Goal: Information Seeking & Learning: Learn about a topic

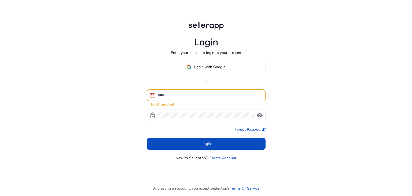
paste input "**********"
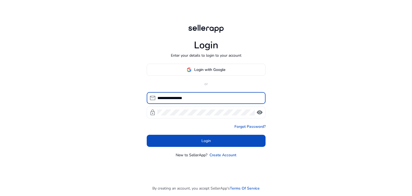
type input "**********"
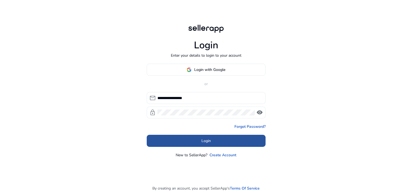
click at [171, 140] on span at bounding box center [206, 140] width 119 height 13
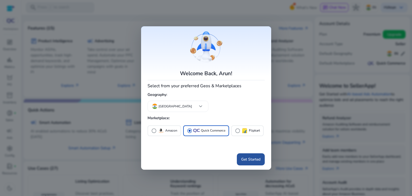
click at [252, 162] on span at bounding box center [251, 158] width 28 height 13
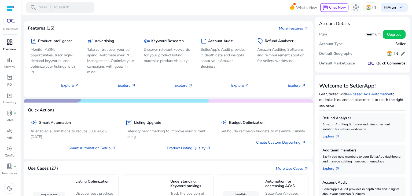
click at [11, 42] on span "dashboard" at bounding box center [9, 42] width 6 height 6
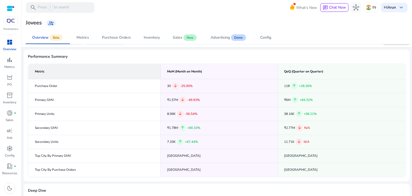
scroll to position [13, 0]
click at [84, 37] on div "Metrics" at bounding box center [82, 38] width 13 height 4
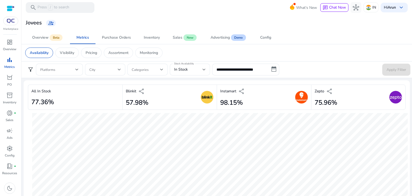
click at [157, 94] on div "Blinkit share 57.98%" at bounding box center [169, 96] width 94 height 25
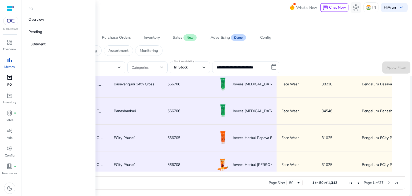
click at [10, 79] on span "orders" at bounding box center [9, 77] width 6 height 6
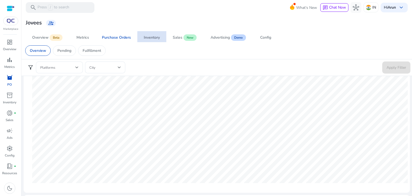
click at [151, 40] on span "Inventory" at bounding box center [152, 37] width 16 height 13
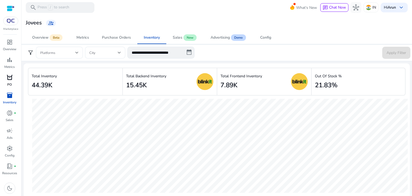
click at [150, 82] on div "Total Backend Inventory 15.45K" at bounding box center [146, 81] width 40 height 20
click at [232, 87] on h2 "7.89K" at bounding box center [228, 85] width 17 height 8
click at [233, 78] on p "Total Frontend Inventory" at bounding box center [241, 76] width 42 height 6
click at [180, 36] on div "Sales" at bounding box center [178, 38] width 10 height 4
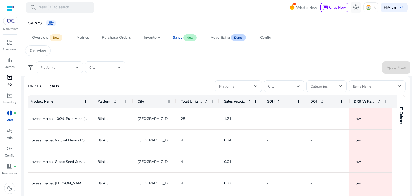
click at [205, 100] on span at bounding box center [206, 101] width 4 height 4
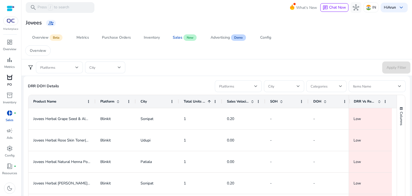
click at [209, 101] on span at bounding box center [209, 101] width 4 height 4
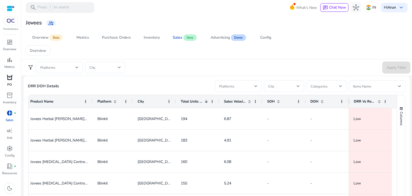
click at [364, 100] on span "DRR Vs Replenishment" at bounding box center [364, 101] width 22 height 5
click at [366, 100] on span "DRR Vs Replenishment" at bounding box center [364, 101] width 22 height 5
click at [193, 100] on span "Total Units Sold" at bounding box center [195, 101] width 22 height 5
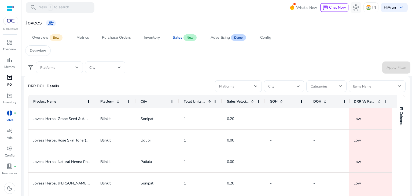
click at [193, 100] on span "Total Units Sold" at bounding box center [195, 101] width 22 height 5
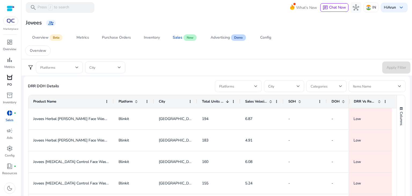
drag, startPoint x: 94, startPoint y: 102, endPoint x: 110, endPoint y: 106, distance: 16.6
click at [112, 106] on div at bounding box center [113, 101] width 2 height 13
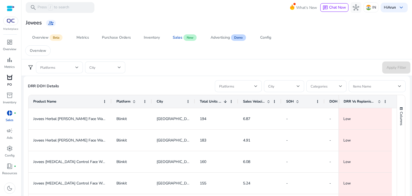
drag, startPoint x: 347, startPoint y: 102, endPoint x: 312, endPoint y: 105, distance: 35.0
click at [312, 105] on div "Product Name Platform City" at bounding box center [212, 101] width 368 height 13
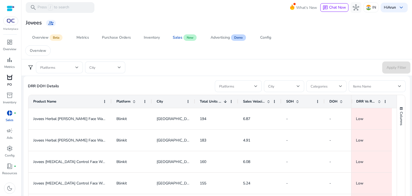
drag, startPoint x: 337, startPoint y: 103, endPoint x: 358, endPoint y: 104, distance: 20.9
click at [358, 104] on div "DRR Vs Replenishment" at bounding box center [371, 101] width 41 height 13
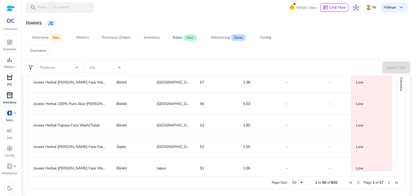
click at [8, 94] on span "inventory_2" at bounding box center [9, 95] width 6 height 6
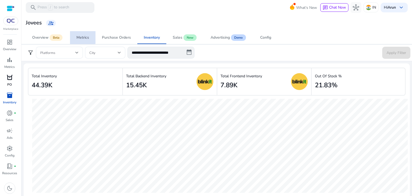
click at [78, 37] on div "Metrics" at bounding box center [82, 38] width 13 height 4
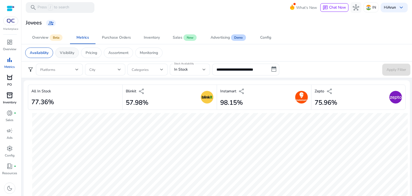
click at [71, 52] on p "Visibility" at bounding box center [67, 53] width 14 height 6
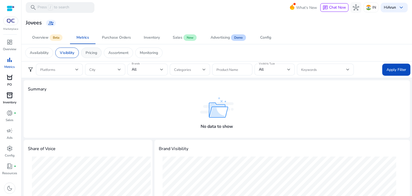
click at [89, 52] on p "Pricing" at bounding box center [91, 53] width 12 height 6
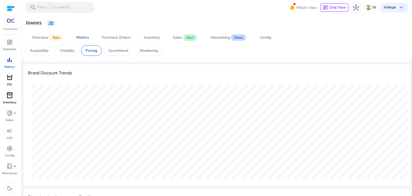
scroll to position [24, 0]
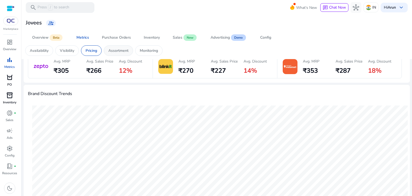
click at [120, 51] on p "Assortment" at bounding box center [118, 51] width 20 height 6
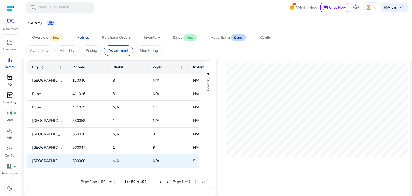
scroll to position [23, 0]
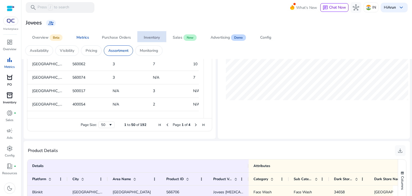
click at [156, 38] on div "Inventory" at bounding box center [152, 38] width 16 height 4
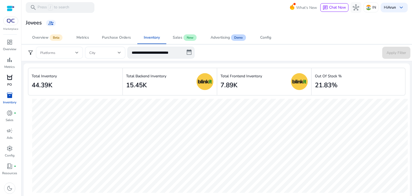
click at [58, 50] on span at bounding box center [57, 53] width 35 height 6
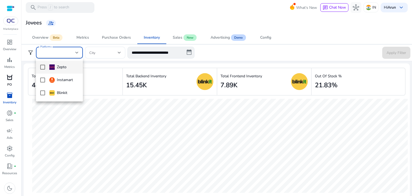
click at [58, 50] on div at bounding box center [206, 98] width 412 height 196
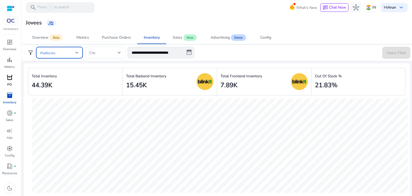
click at [58, 50] on span at bounding box center [57, 53] width 35 height 6
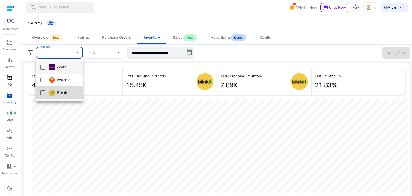
click at [42, 93] on mat-pseudo-checkbox at bounding box center [42, 92] width 5 height 5
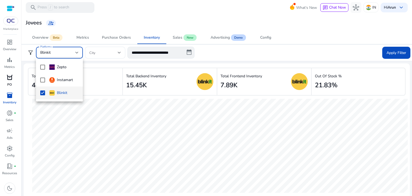
click at [388, 50] on div at bounding box center [206, 98] width 412 height 196
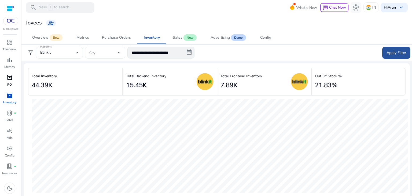
click at [390, 52] on span "Apply Filter" at bounding box center [396, 53] width 20 height 6
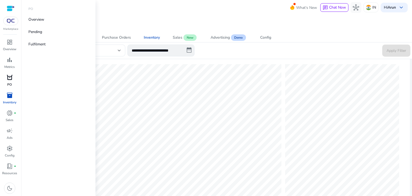
click at [8, 77] on span "orders" at bounding box center [9, 77] width 6 height 6
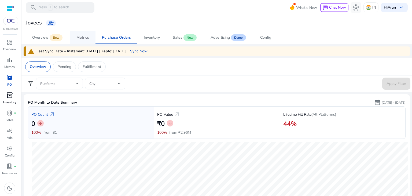
click at [86, 37] on div "Metrics" at bounding box center [82, 38] width 13 height 4
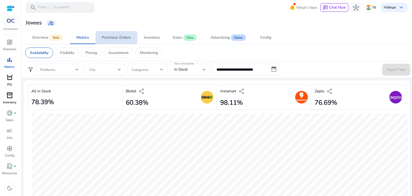
click at [113, 38] on div "Purchase Orders" at bounding box center [116, 38] width 29 height 4
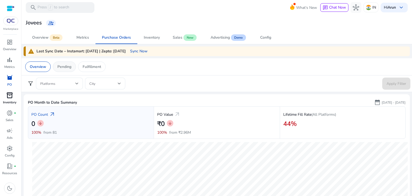
click at [65, 67] on p "Pending" at bounding box center [64, 67] width 14 height 6
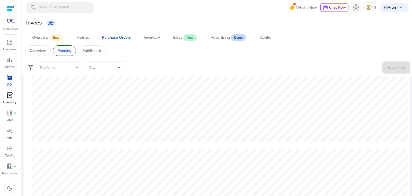
scroll to position [77, 0]
click at [89, 51] on p "Fulfillment" at bounding box center [92, 51] width 18 height 6
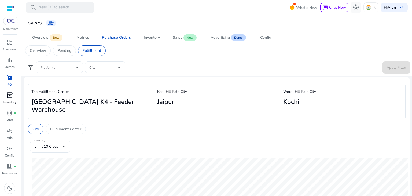
scroll to position [17, 0]
click at [154, 38] on div "Inventory" at bounding box center [152, 38] width 16 height 4
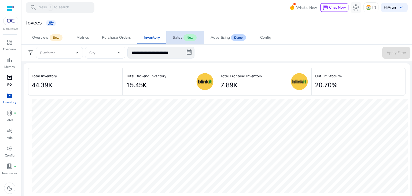
click at [177, 36] on div "Sales" at bounding box center [178, 38] width 10 height 4
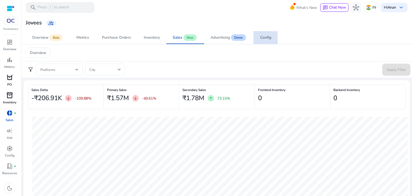
click at [264, 36] on div "Config" at bounding box center [265, 38] width 11 height 4
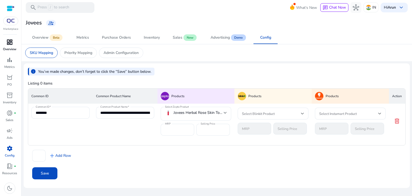
click at [7, 43] on span "dashboard" at bounding box center [9, 42] width 6 height 6
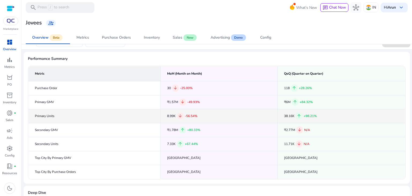
scroll to position [12, 0]
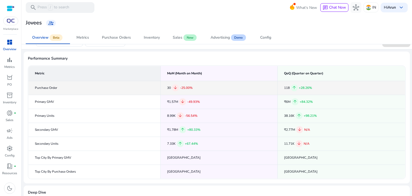
click at [177, 88] on span "arrow_downward" at bounding box center [175, 87] width 7 height 7
click at [189, 87] on span "-25.00%" at bounding box center [186, 87] width 13 height 4
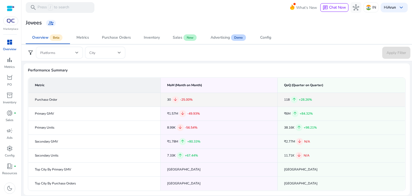
scroll to position [79, 0]
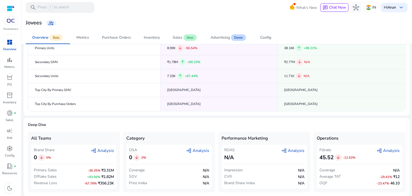
click at [104, 151] on span "graph_2 Analysis" at bounding box center [102, 150] width 23 height 6
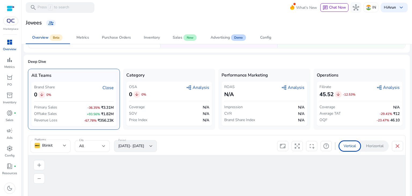
scroll to position [227, 0]
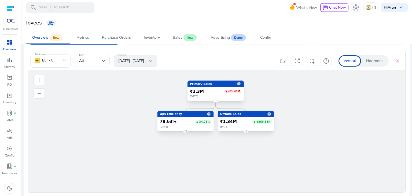
click at [176, 121] on div "78.63% ▲ 34.71%" at bounding box center [185, 121] width 51 height 5
click at [215, 101] on foreignobject "2" at bounding box center [215, 100] width 8 height 8
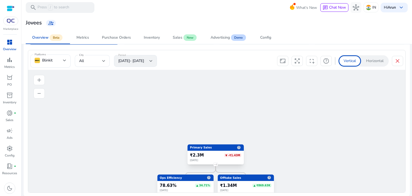
click at [196, 156] on div "₹2.3M" at bounding box center [197, 154] width 14 height 5
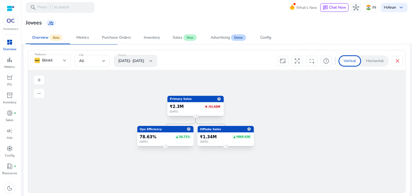
drag, startPoint x: 207, startPoint y: 151, endPoint x: 187, endPoint y: 102, distance: 52.5
click at [187, 102] on div "Primary Sales help ₹2.3M ▼ -₹1.43M August 2025" at bounding box center [195, 105] width 56 height 20
click at [165, 145] on foreignobject "2" at bounding box center [165, 146] width 8 height 8
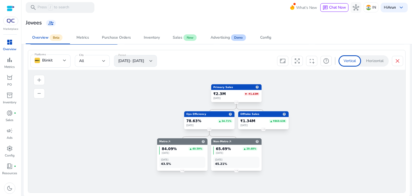
click at [182, 171] on foreignobject "3" at bounding box center [181, 170] width 7 height 7
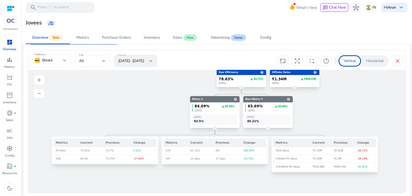
click at [248, 151] on td "100.00%" at bounding box center [253, 150] width 25 height 8
click at [267, 126] on foreignobject "3" at bounding box center [267, 127] width 7 height 7
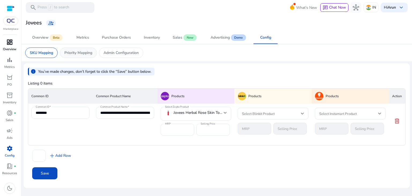
click at [76, 52] on p "Priority Mapping" at bounding box center [78, 53] width 28 height 6
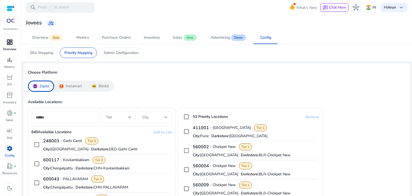
click at [90, 87] on div "Blinkit" at bounding box center [100, 85] width 27 height 11
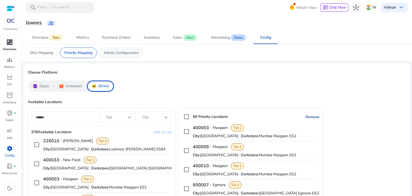
click at [124, 54] on p "Admin Configuration" at bounding box center [120, 53] width 35 height 6
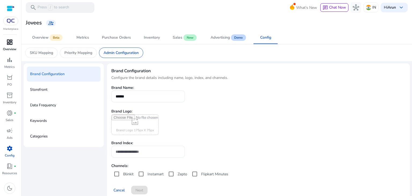
scroll to position [7, 0]
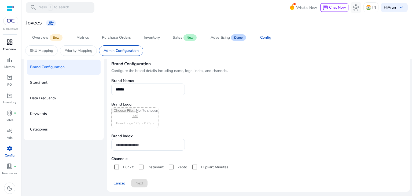
click at [45, 118] on div "Keywords" at bounding box center [64, 113] width 74 height 15
click at [38, 114] on p "Keywords" at bounding box center [38, 113] width 17 height 9
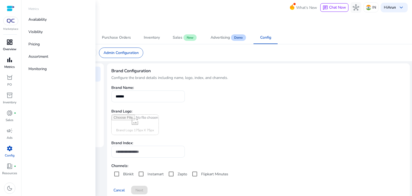
click at [7, 62] on span "bar_chart" at bounding box center [9, 60] width 6 height 6
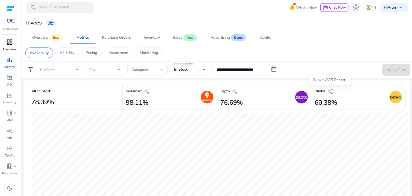
click at [329, 91] on span "share" at bounding box center [330, 91] width 6 height 6
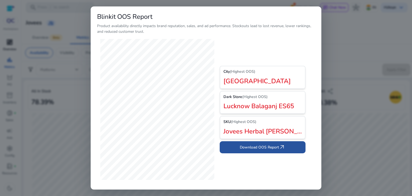
click at [278, 148] on span "Download OOS Report arrow_outward" at bounding box center [263, 147] width 46 height 6
click at [347, 65] on div at bounding box center [206, 98] width 412 height 196
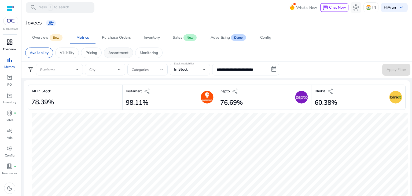
click at [117, 50] on p "Assortment" at bounding box center [118, 53] width 20 height 6
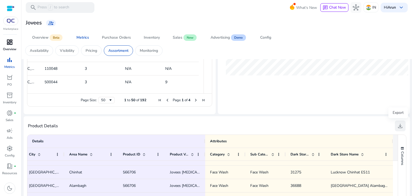
click at [398, 125] on span "download" at bounding box center [400, 125] width 6 height 6
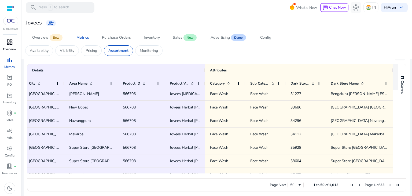
scroll to position [58, 0]
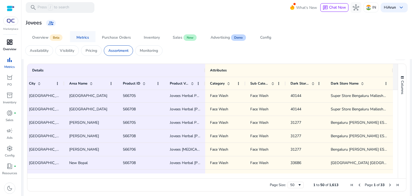
click at [77, 36] on div "Metrics" at bounding box center [82, 38] width 13 height 4
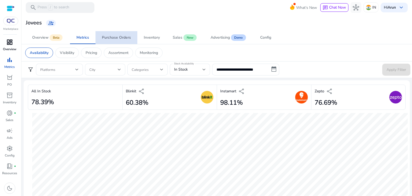
click at [117, 41] on span "Purchase Orders" at bounding box center [116, 37] width 29 height 13
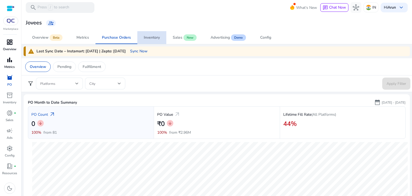
click at [155, 38] on div "Inventory" at bounding box center [152, 38] width 16 height 4
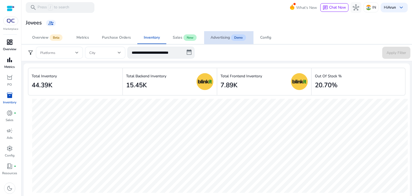
click at [232, 35] on span "Demo" at bounding box center [238, 37] width 15 height 6
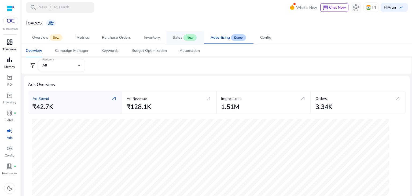
click at [174, 38] on div "Sales" at bounding box center [178, 38] width 10 height 4
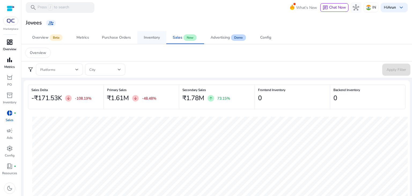
click at [159, 36] on div "Inventory" at bounding box center [152, 38] width 16 height 4
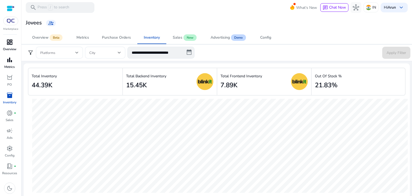
click at [132, 71] on div "Total Backend Inventory" at bounding box center [146, 75] width 40 height 9
click at [135, 81] on h2 "15.45K" at bounding box center [136, 85] width 21 height 8
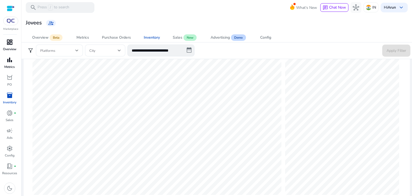
scroll to position [173, 0]
click at [8, 115] on span "donut_small" at bounding box center [9, 113] width 6 height 6
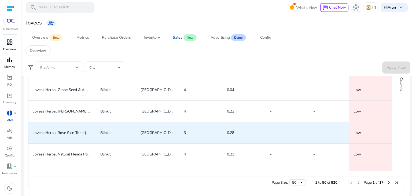
scroll to position [38, 0]
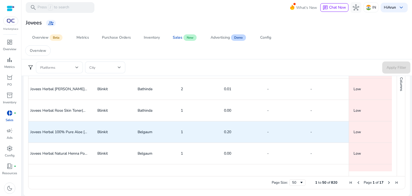
scroll to position [445, 0]
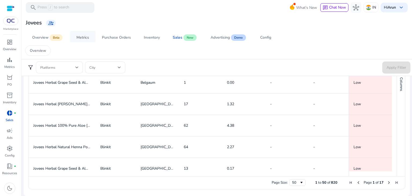
click at [82, 34] on span "Metrics" at bounding box center [82, 37] width 13 height 13
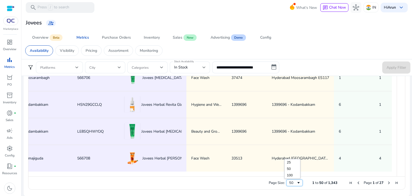
click at [293, 184] on div "50" at bounding box center [292, 182] width 7 height 5
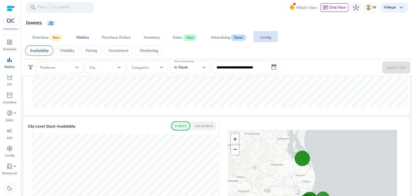
click at [269, 38] on div "Config" at bounding box center [265, 38] width 11 height 4
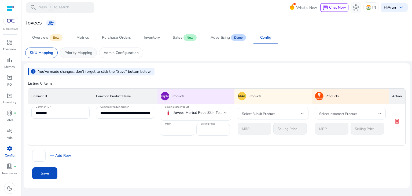
click at [76, 49] on div "Priority Mapping" at bounding box center [78, 52] width 37 height 10
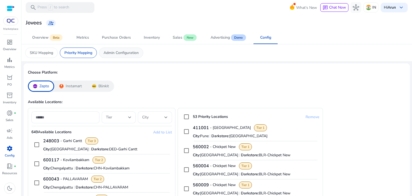
click at [116, 53] on p "Admin Configuration" at bounding box center [120, 53] width 35 height 6
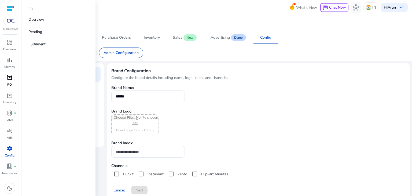
click at [8, 79] on span "orders" at bounding box center [9, 77] width 6 height 6
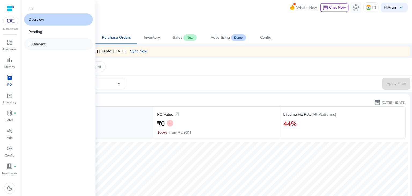
click at [40, 43] on p "Fulfilment" at bounding box center [36, 44] width 17 height 6
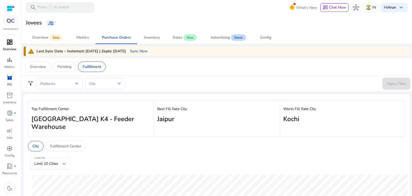
click at [9, 43] on span "dashboard" at bounding box center [9, 42] width 6 height 6
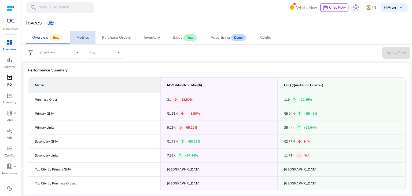
click at [79, 40] on span "Metrics" at bounding box center [82, 37] width 13 height 13
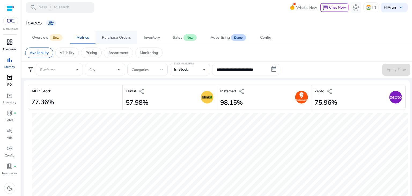
click at [110, 37] on div "Purchase Orders" at bounding box center [116, 38] width 29 height 4
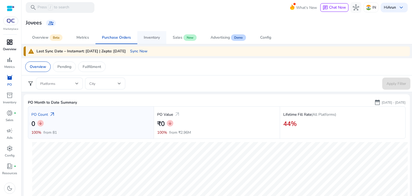
click at [147, 37] on div "Inventory" at bounding box center [152, 38] width 16 height 4
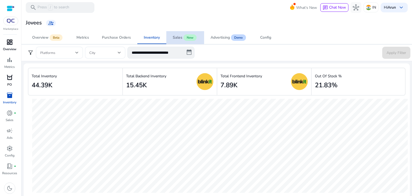
click at [172, 37] on link "Sales New" at bounding box center [185, 37] width 38 height 13
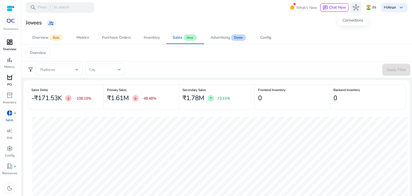
click at [352, 7] on span "hub" at bounding box center [355, 7] width 6 height 6
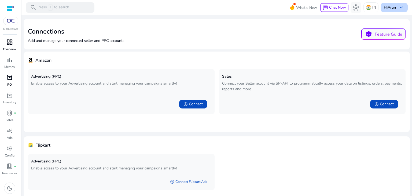
click at [384, 7] on p "Hi Arun" at bounding box center [389, 8] width 12 height 4
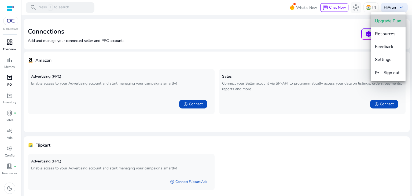
click at [386, 23] on span "Upgrade Plan" at bounding box center [388, 21] width 26 height 6
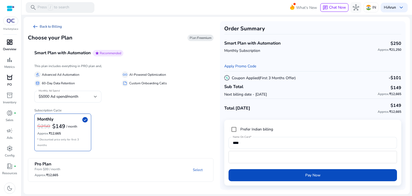
click at [35, 26] on span "arrow_left_alt" at bounding box center [35, 26] width 6 height 6
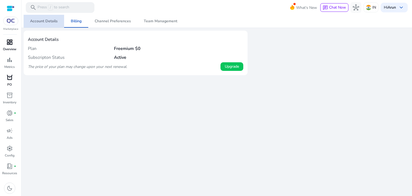
click at [47, 21] on span "Account Details" at bounding box center [44, 21] width 28 height 4
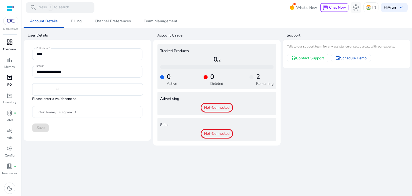
type input "***"
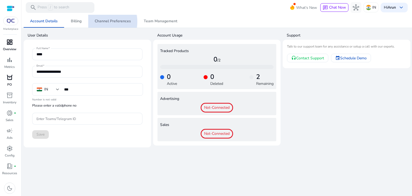
click at [107, 22] on span "Channel Preferences" at bounding box center [113, 21] width 36 height 4
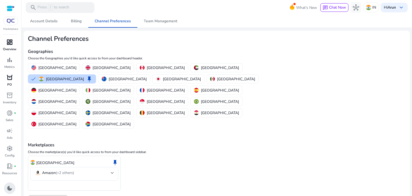
click at [9, 187] on span "dark_mode" at bounding box center [9, 188] width 6 height 6
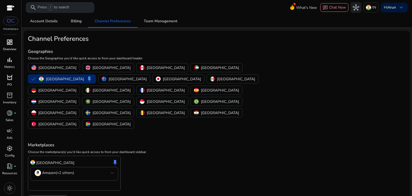
click at [7, 43] on span "dashboard" at bounding box center [9, 42] width 6 height 6
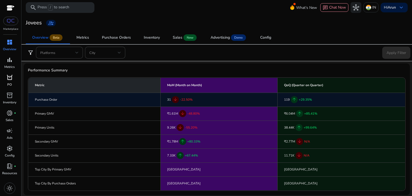
click at [174, 99] on span "arrow_downward" at bounding box center [175, 99] width 5 height 5
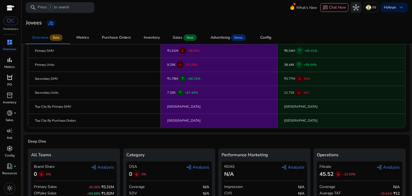
scroll to position [79, 0]
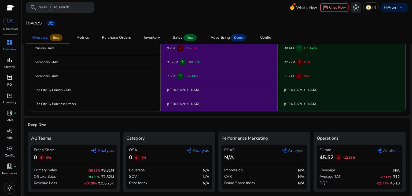
click at [98, 149] on span "graph_2 Analysis" at bounding box center [102, 150] width 23 height 6
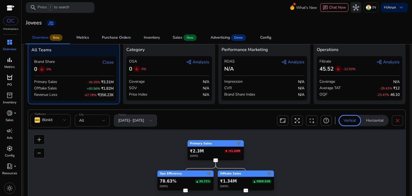
scroll to position [150, 0]
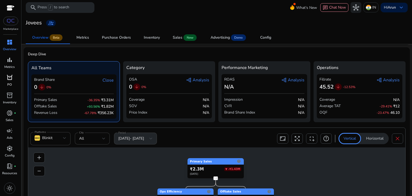
click at [382, 79] on span "graph_2 Analysis" at bounding box center [387, 80] width 23 height 6
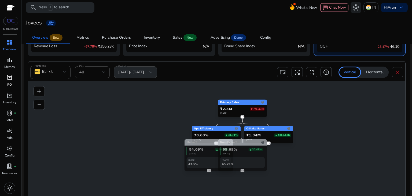
scroll to position [227, 0]
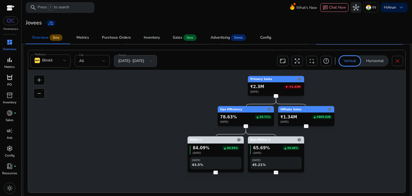
click at [215, 172] on foreignobject "3" at bounding box center [215, 172] width 8 height 8
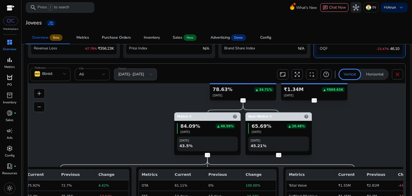
scroll to position [214, 0]
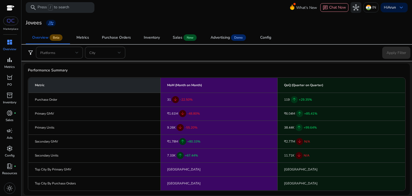
scroll to position [214, 0]
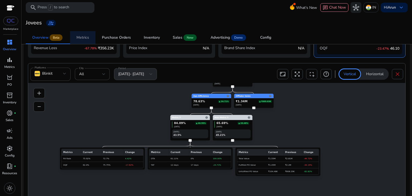
click at [84, 36] on div "Metrics" at bounding box center [82, 38] width 13 height 4
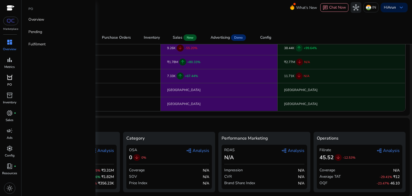
click at [8, 82] on p "PO" at bounding box center [9, 84] width 5 height 5
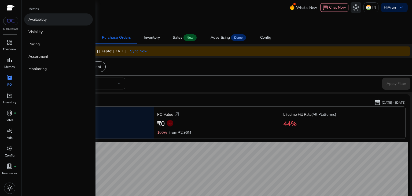
click at [36, 18] on p "Availability" at bounding box center [37, 20] width 18 height 6
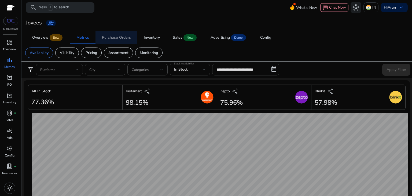
click at [120, 36] on div "Purchase Orders" at bounding box center [116, 38] width 29 height 4
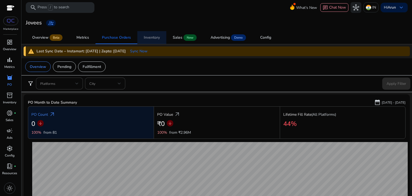
click at [152, 36] on div "Inventory" at bounding box center [152, 38] width 16 height 4
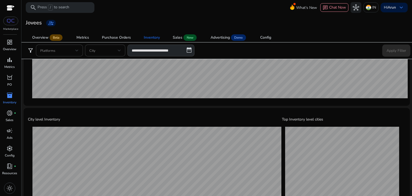
scroll to position [173, 0]
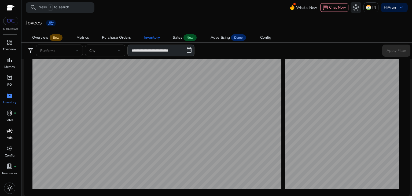
click at [9, 137] on p "Ads" at bounding box center [10, 137] width 6 height 5
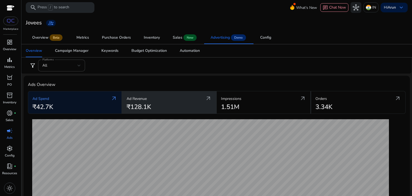
click at [150, 103] on h2 "₹128.1K" at bounding box center [138, 107] width 24 height 8
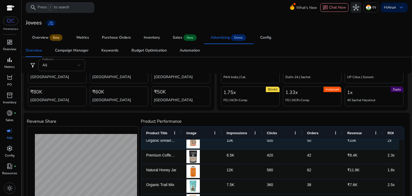
scroll to position [6, 0]
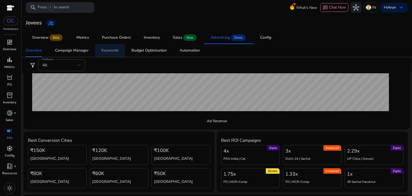
click at [107, 50] on div "Keywords" at bounding box center [109, 50] width 17 height 4
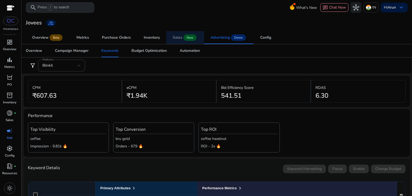
click at [177, 36] on div "Sales" at bounding box center [178, 38] width 10 height 4
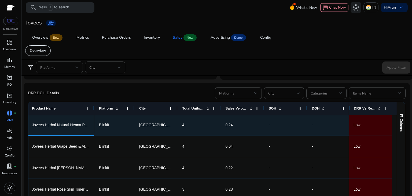
click at [74, 124] on span "Jovees Herbal Natural Henna Powder(Pouch)" at bounding box center [70, 124] width 76 height 4
click at [135, 121] on div "[GEOGRAPHIC_DATA]" at bounding box center [155, 124] width 43 height 21
click at [188, 131] on div "4" at bounding box center [198, 124] width 33 height 21
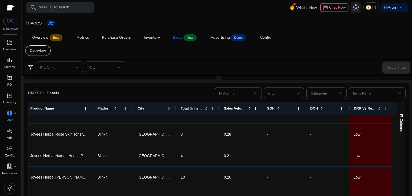
click at [383, 107] on span at bounding box center [385, 108] width 4 height 4
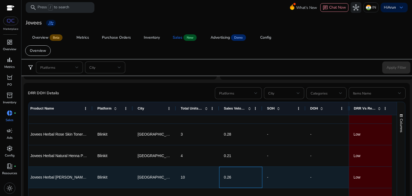
click at [244, 173] on span "0.26" at bounding box center [240, 176] width 33 height 11
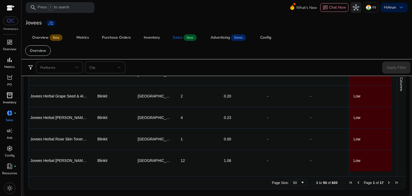
click at [9, 98] on span "inventory_2" at bounding box center [9, 95] width 6 height 6
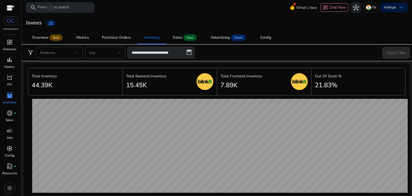
click at [148, 87] on div "Total Backend Inventory 15.45K" at bounding box center [146, 81] width 40 height 20
click at [203, 79] on img at bounding box center [204, 81] width 17 height 17
click at [81, 36] on div "Metrics" at bounding box center [82, 38] width 13 height 4
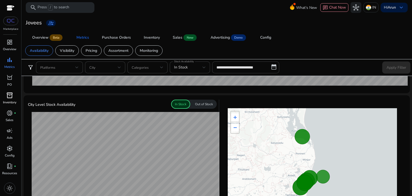
click at [199, 103] on p "Out of Stock" at bounding box center [204, 104] width 18 height 5
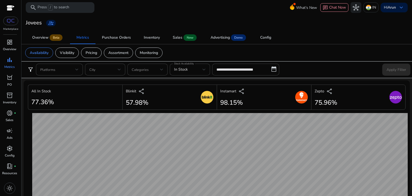
scroll to position [0, 109]
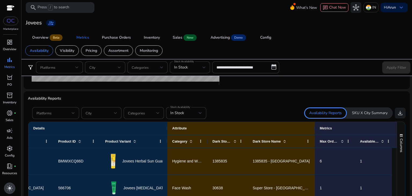
click at [11, 189] on span "light_mode" at bounding box center [9, 188] width 6 height 6
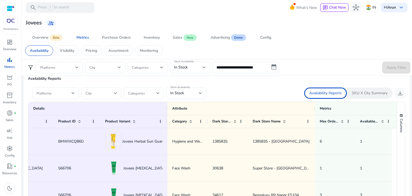
scroll to position [318, 0]
click at [174, 36] on div "Sales" at bounding box center [178, 38] width 10 height 4
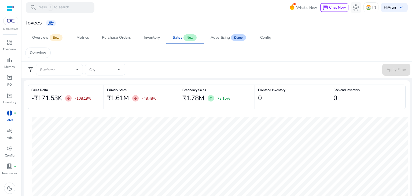
click at [67, 98] on span "arrow_downward" at bounding box center [68, 98] width 4 height 4
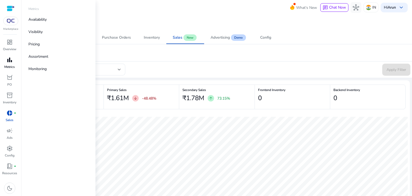
click at [10, 59] on span "bar_chart" at bounding box center [9, 60] width 6 height 6
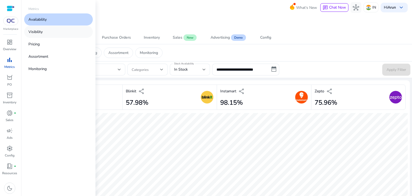
click at [42, 33] on p "Visibility" at bounding box center [35, 32] width 14 height 6
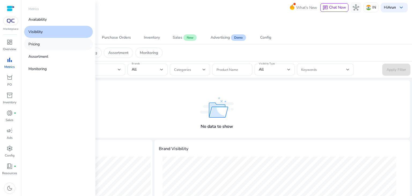
click at [35, 44] on p "Pricing" at bounding box center [33, 44] width 11 height 6
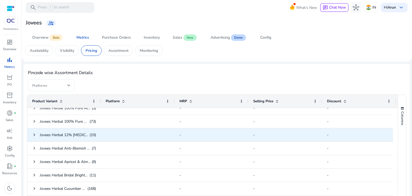
scroll to position [7, 0]
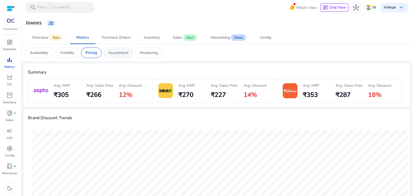
click at [119, 51] on p "Assortment" at bounding box center [118, 53] width 20 height 6
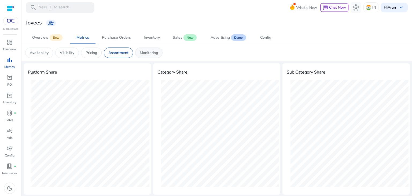
click at [149, 52] on p "Monitoring" at bounding box center [149, 53] width 18 height 6
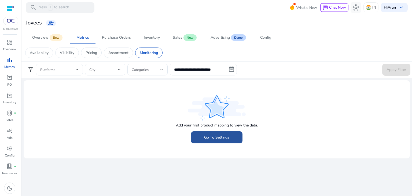
click at [223, 137] on span "Go To Settings" at bounding box center [216, 137] width 25 height 6
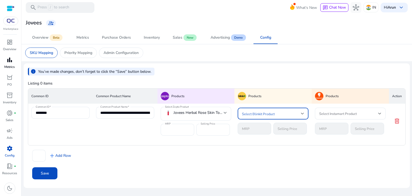
click at [281, 112] on span at bounding box center [271, 113] width 59 height 6
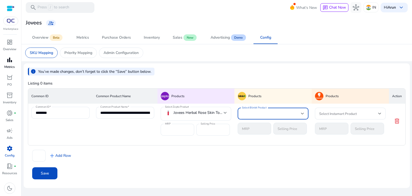
type input "***"
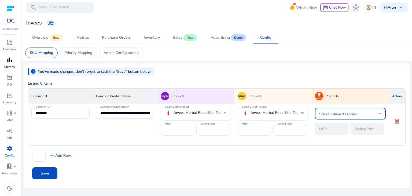
click at [348, 114] on span at bounding box center [348, 113] width 59 height 6
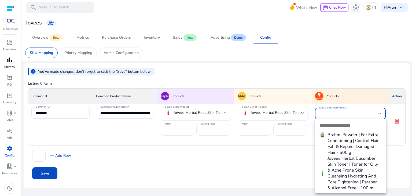
click at [279, 173] on div at bounding box center [206, 98] width 412 height 196
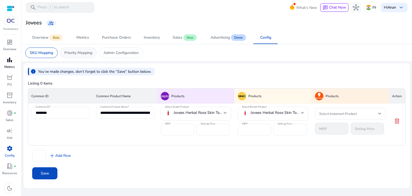
click at [86, 55] on p "Priority Mapping" at bounding box center [78, 53] width 28 height 6
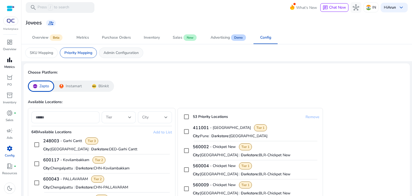
click at [131, 56] on div "Admin Configuration" at bounding box center [121, 52] width 44 height 10
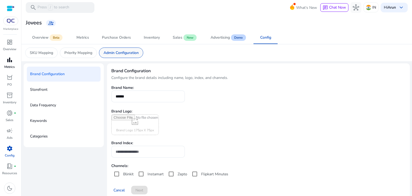
click at [131, 56] on div "Admin Configuration" at bounding box center [121, 52] width 44 height 10
click at [5, 43] on div "dashboard" at bounding box center [9, 42] width 15 height 9
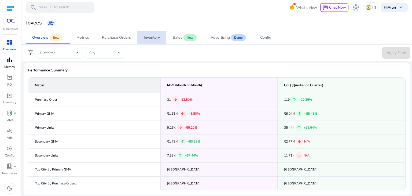
click at [147, 38] on div "Inventory" at bounding box center [152, 38] width 16 height 4
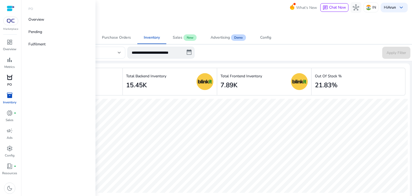
click at [9, 83] on p "PO" at bounding box center [9, 84] width 5 height 5
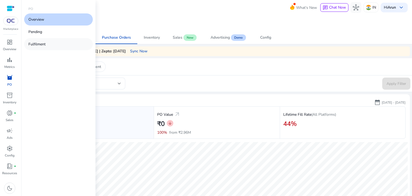
click at [41, 41] on link "Fulfilment" at bounding box center [58, 44] width 69 height 12
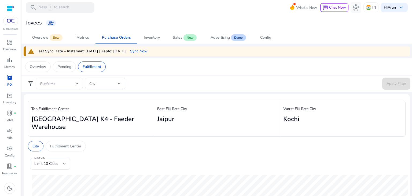
click at [64, 87] on div at bounding box center [59, 83] width 38 height 12
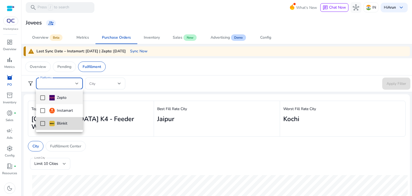
click at [42, 124] on mat-pseudo-checkbox at bounding box center [42, 123] width 5 height 5
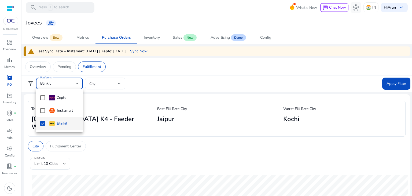
click at [392, 83] on div at bounding box center [206, 98] width 412 height 196
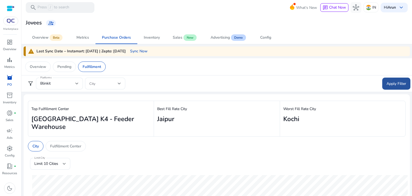
click at [389, 84] on span "Apply Filter" at bounding box center [396, 84] width 20 height 6
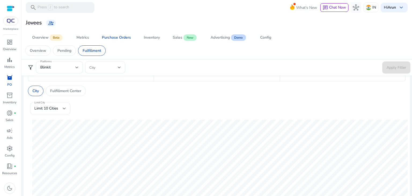
scroll to position [56, 0]
click at [142, 38] on link "Inventory" at bounding box center [151, 37] width 29 height 13
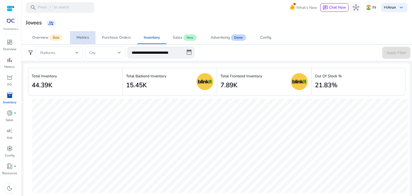
click at [83, 36] on div "Metrics" at bounding box center [82, 38] width 13 height 4
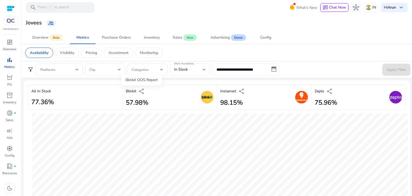
click at [140, 90] on span "share" at bounding box center [141, 91] width 6 height 6
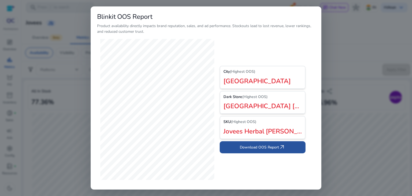
click at [267, 146] on span "Download OOS Report arrow_outward" at bounding box center [263, 147] width 46 height 6
click at [335, 47] on div at bounding box center [206, 98] width 412 height 196
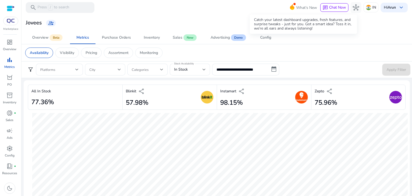
click at [296, 5] on span "What's New" at bounding box center [306, 7] width 21 height 9
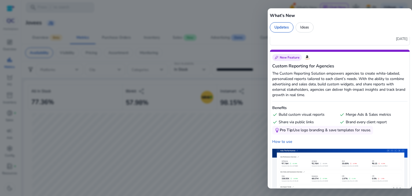
scroll to position [345, 0]
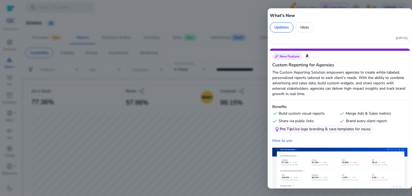
click at [252, 90] on div at bounding box center [206, 98] width 412 height 196
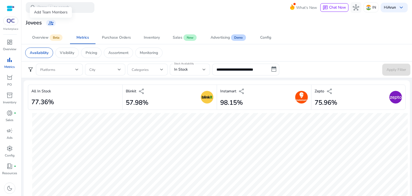
click at [50, 25] on span "group_add" at bounding box center [50, 22] width 5 height 5
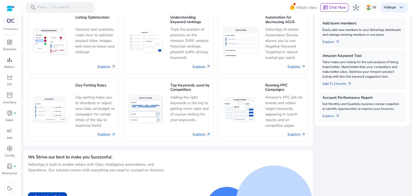
scroll to position [176, 0]
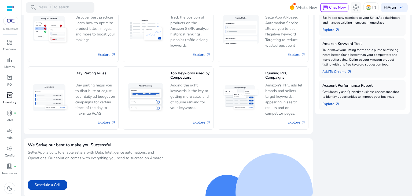
click at [8, 97] on span "inventory_2" at bounding box center [9, 95] width 6 height 6
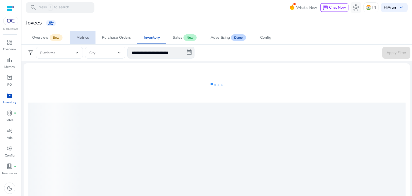
click at [75, 37] on link "Metrics" at bounding box center [82, 37] width 25 height 13
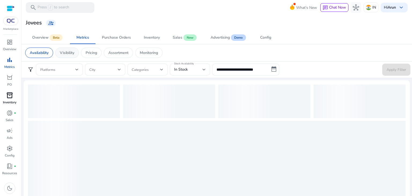
click at [69, 51] on p "Visibility" at bounding box center [67, 53] width 14 height 6
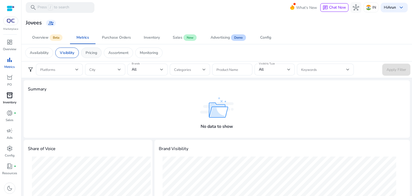
click at [90, 51] on p "Pricing" at bounding box center [91, 53] width 12 height 6
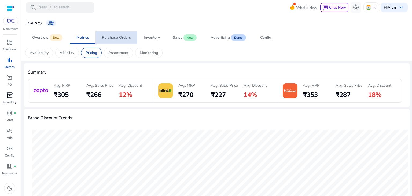
click at [117, 38] on div "Purchase Orders" at bounding box center [116, 38] width 29 height 4
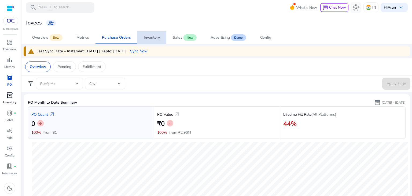
click at [151, 40] on span "Inventory" at bounding box center [152, 37] width 16 height 13
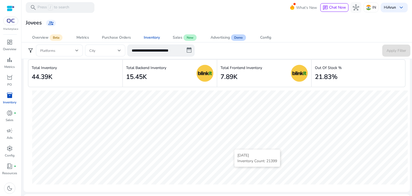
scroll to position [9, 0]
click at [237, 75] on div "Total Frontend Inventory 7.89K" at bounding box center [241, 73] width 42 height 20
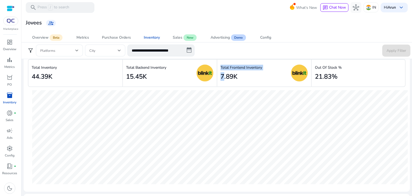
click at [237, 75] on div "Total Frontend Inventory 7.89K" at bounding box center [241, 73] width 42 height 20
click at [246, 76] on div "Total Frontend Inventory 7.89K" at bounding box center [241, 73] width 42 height 20
click at [53, 68] on p "Total Inventory" at bounding box center [44, 68] width 25 height 6
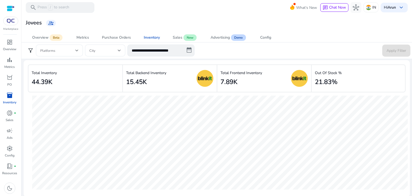
scroll to position [0, 0]
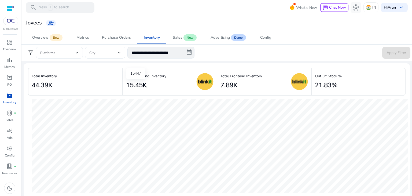
click at [141, 85] on h2 "15.45K" at bounding box center [136, 85] width 21 height 8
click at [80, 37] on div "Metrics" at bounding box center [82, 38] width 13 height 4
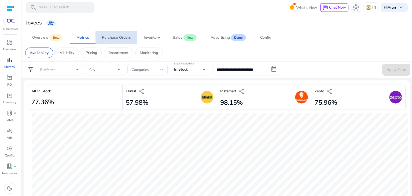
click at [114, 36] on div "Purchase Orders" at bounding box center [116, 38] width 29 height 4
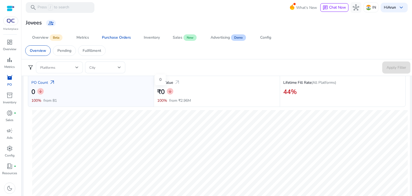
scroll to position [32, 0]
click at [175, 81] on span "arrow_outward" at bounding box center [177, 82] width 6 height 6
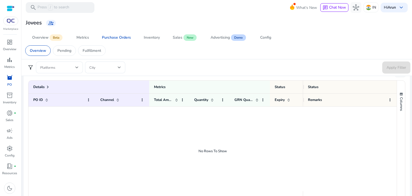
scroll to position [285, 0]
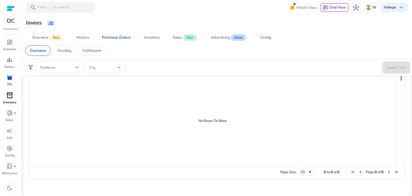
click at [10, 100] on p "Inventory" at bounding box center [9, 102] width 13 height 5
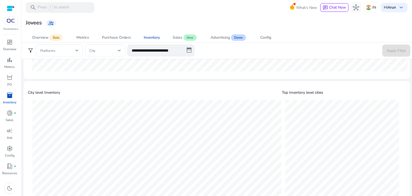
scroll to position [173, 0]
click at [173, 38] on div "Sales" at bounding box center [178, 38] width 10 height 4
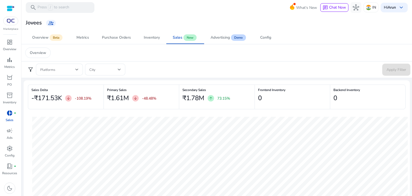
click at [31, 69] on span "filter_alt" at bounding box center [30, 69] width 6 height 6
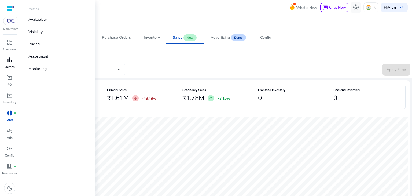
click at [6, 61] on span "bar_chart" at bounding box center [9, 60] width 6 height 6
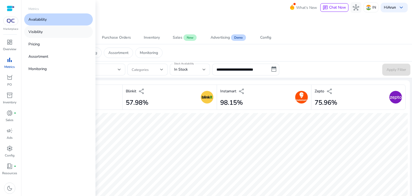
click at [42, 30] on p "Visibility" at bounding box center [35, 32] width 14 height 6
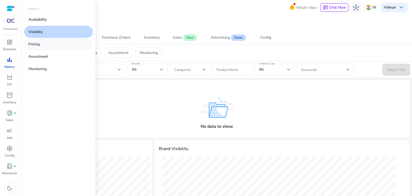
click at [38, 41] on link "Pricing" at bounding box center [58, 44] width 69 height 12
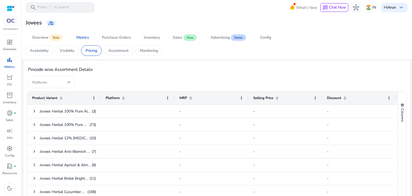
scroll to position [173, 0]
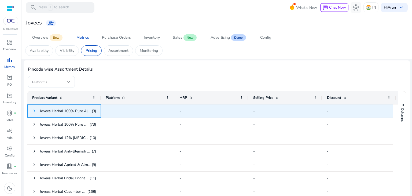
click at [33, 111] on span at bounding box center [34, 111] width 4 height 4
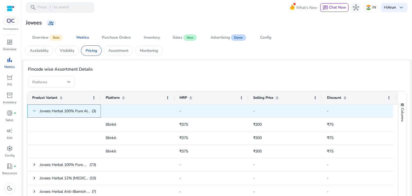
click at [33, 111] on span at bounding box center [34, 111] width 4 height 4
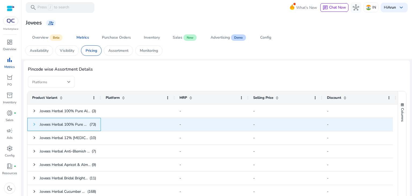
click at [32, 123] on span at bounding box center [34, 124] width 4 height 4
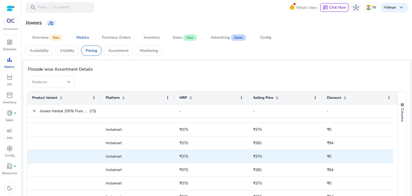
scroll to position [0, 0]
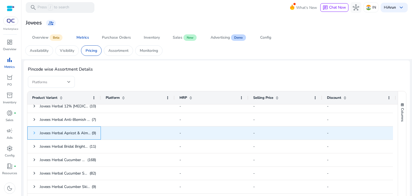
click at [34, 132] on span at bounding box center [34, 132] width 4 height 4
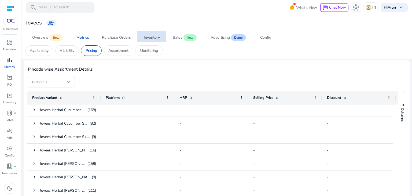
click at [157, 37] on div "Inventory" at bounding box center [152, 38] width 16 height 4
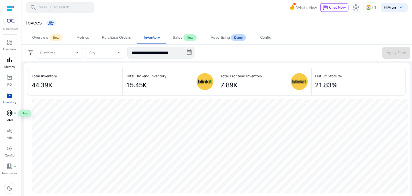
click at [9, 111] on span "donut_small" at bounding box center [9, 113] width 6 height 6
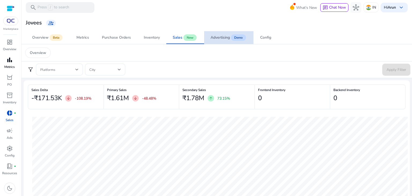
click at [222, 38] on div "Advertising" at bounding box center [219, 38] width 19 height 4
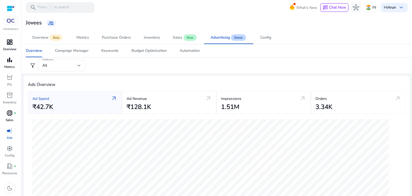
click at [10, 45] on span "dashboard" at bounding box center [9, 42] width 6 height 6
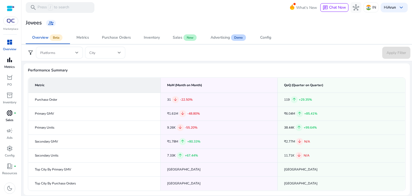
click at [107, 54] on span at bounding box center [103, 53] width 28 height 6
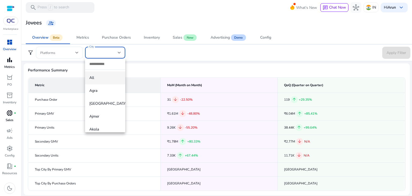
click at [160, 56] on div at bounding box center [206, 98] width 412 height 196
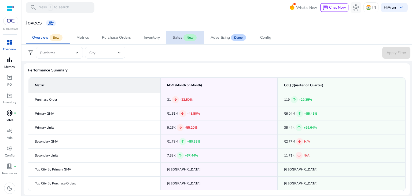
click at [176, 39] on div "Sales" at bounding box center [178, 38] width 10 height 4
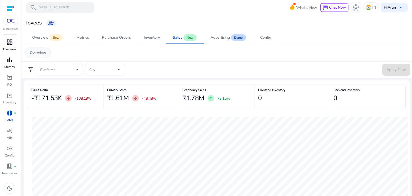
click at [34, 52] on p "Overview" at bounding box center [38, 53] width 16 height 6
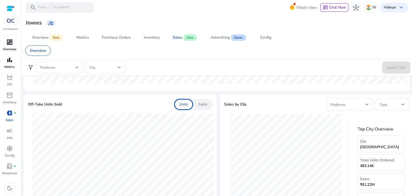
scroll to position [140, 0]
click at [194, 104] on div "Sales" at bounding box center [202, 104] width 19 height 11
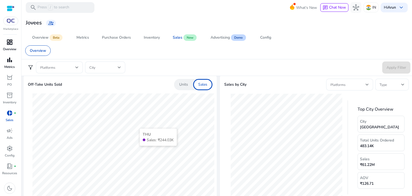
scroll to position [166, 0]
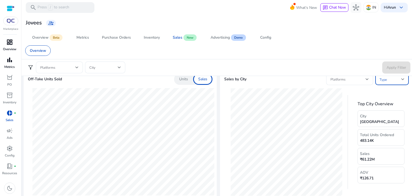
click at [391, 81] on span at bounding box center [390, 79] width 22 height 6
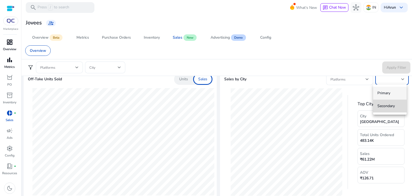
click at [383, 106] on span "Secondary" at bounding box center [389, 106] width 25 height 6
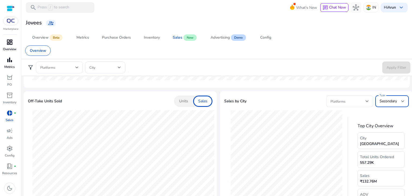
scroll to position [143, 0]
click at [346, 98] on span at bounding box center [347, 101] width 35 height 6
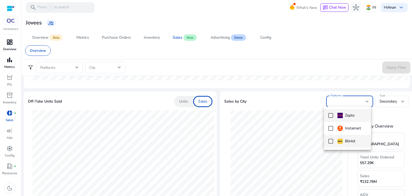
click at [331, 139] on mat-pseudo-checkbox at bounding box center [330, 141] width 5 height 5
click at [287, 94] on div at bounding box center [206, 98] width 412 height 196
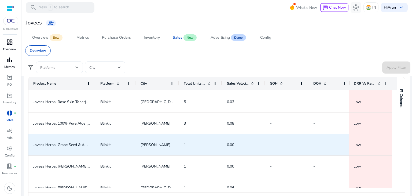
scroll to position [202, 0]
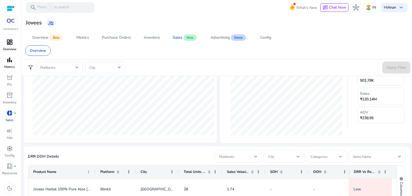
click at [88, 171] on span at bounding box center [88, 171] width 4 height 4
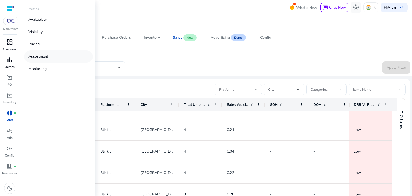
click at [38, 58] on p "Assortment" at bounding box center [38, 57] width 20 height 6
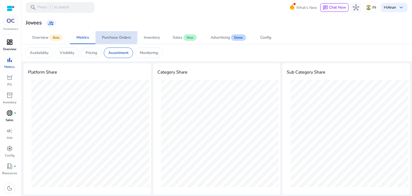
click at [113, 36] on div "Purchase Orders" at bounding box center [116, 38] width 29 height 4
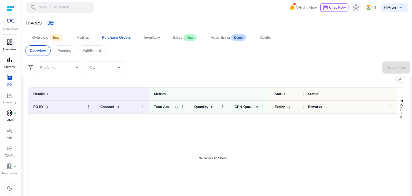
click at [8, 45] on span "dashboard" at bounding box center [9, 42] width 6 height 6
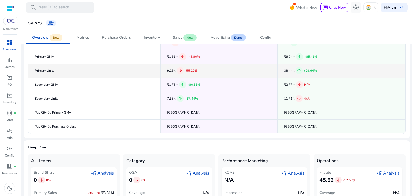
scroll to position [79, 0]
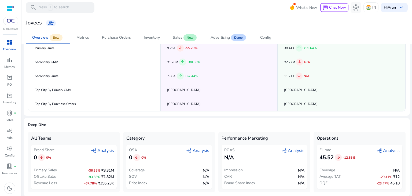
click at [98, 150] on span "graph_2 Analysis" at bounding box center [102, 150] width 23 height 6
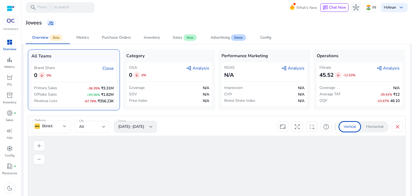
scroll to position [227, 0]
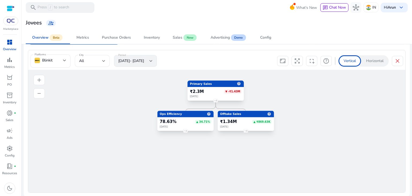
click at [141, 59] on div "Period [DATE]- [DATE]" at bounding box center [135, 61] width 43 height 12
click at [150, 60] on div "Period [DATE]- [DATE]" at bounding box center [135, 61] width 43 height 12
click at [186, 129] on foreignobject "2" at bounding box center [185, 130] width 8 height 8
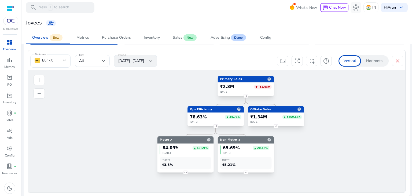
click at [185, 172] on foreignobject "3" at bounding box center [185, 172] width 8 height 8
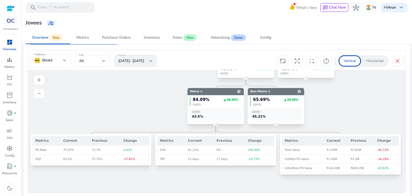
click at [129, 159] on td "-17.62%" at bounding box center [135, 158] width 28 height 9
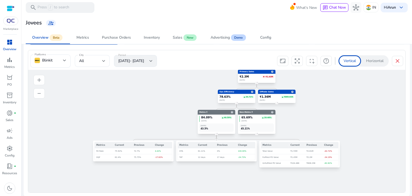
click at [298, 152] on td "₹1.55M" at bounding box center [297, 151] width 16 height 6
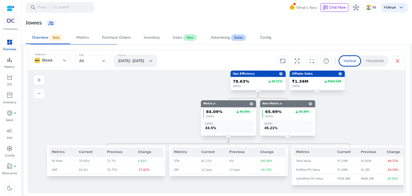
click at [287, 134] on foreignobject "3" at bounding box center [287, 135] width 8 height 8
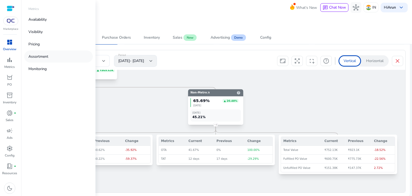
click at [45, 55] on p "Assortment" at bounding box center [38, 57] width 20 height 6
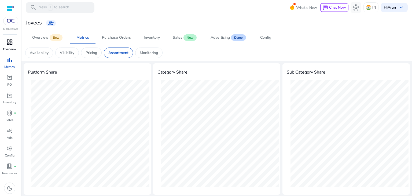
click at [9, 41] on span "dashboard" at bounding box center [9, 42] width 6 height 6
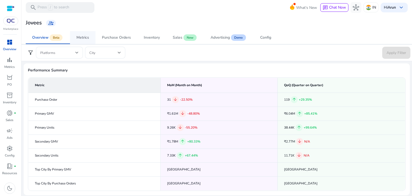
click at [88, 38] on div "Metrics" at bounding box center [82, 38] width 13 height 4
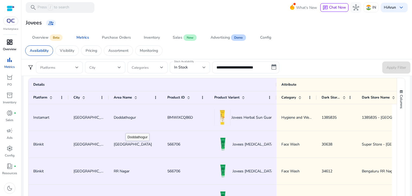
scroll to position [319, 0]
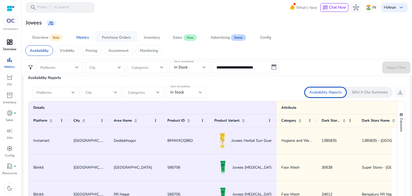
click at [126, 36] on div "Purchase Orders" at bounding box center [116, 38] width 29 height 4
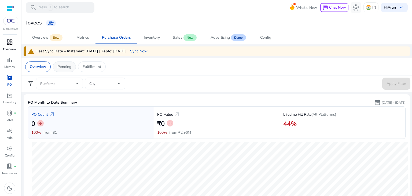
click at [62, 64] on p "Pending" at bounding box center [64, 67] width 14 height 6
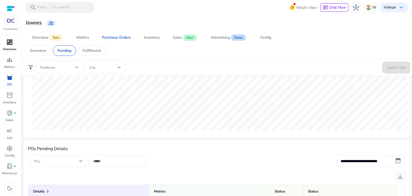
scroll to position [197, 0]
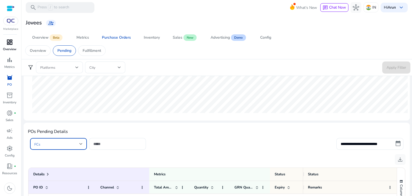
click at [66, 143] on span at bounding box center [56, 144] width 45 height 6
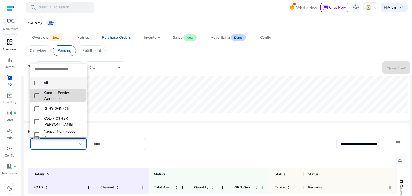
click at [37, 95] on mat-pseudo-checkbox at bounding box center [36, 95] width 5 height 5
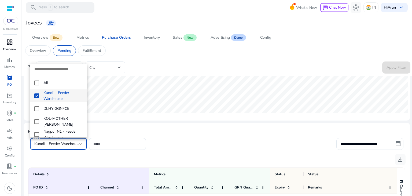
click at [179, 159] on div at bounding box center [206, 98] width 412 height 196
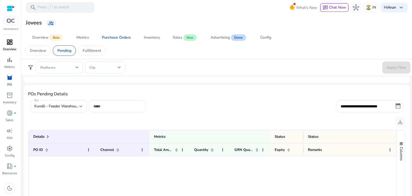
scroll to position [235, 0]
click at [95, 105] on input at bounding box center [117, 106] width 48 height 6
paste input "**********"
type input "**********"
click at [368, 106] on input "**********" at bounding box center [369, 106] width 67 height 12
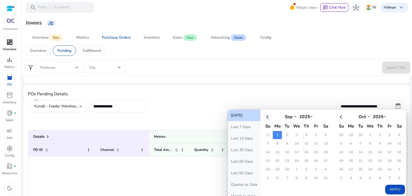
click at [266, 116] on th at bounding box center [267, 116] width 9 height 9
select select "*"
click at [313, 134] on td "1" at bounding box center [315, 135] width 9 height 8
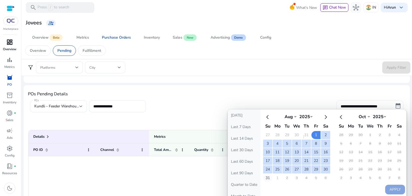
click at [268, 175] on td "31" at bounding box center [267, 178] width 9 height 8
click at [390, 185] on button "Apply" at bounding box center [395, 189] width 20 height 10
type input "**********"
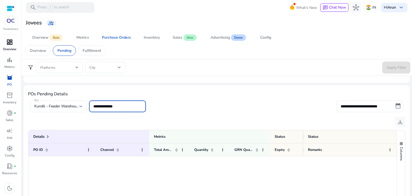
click at [132, 105] on input "**********" at bounding box center [117, 106] width 48 height 6
click at [114, 105] on input "**********" at bounding box center [117, 106] width 48 height 6
paste input "**********"
type input "**********"
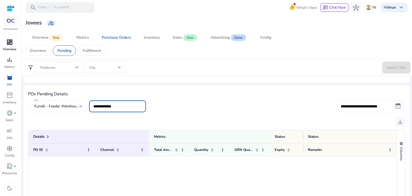
click at [130, 107] on input "**********" at bounding box center [117, 106] width 48 height 6
click at [77, 106] on span "Kundli - Feeder Warehouse" at bounding box center [57, 105] width 46 height 5
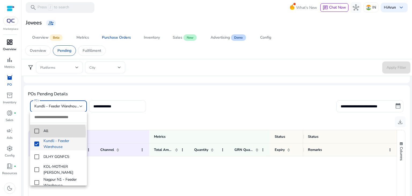
click at [35, 132] on mat-pseudo-checkbox at bounding box center [36, 130] width 5 height 5
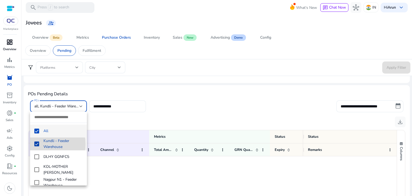
click at [38, 144] on mat-pseudo-checkbox at bounding box center [36, 143] width 5 height 5
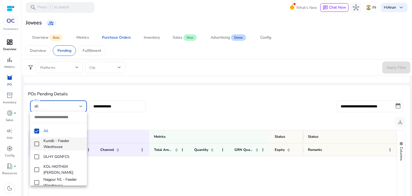
click at [127, 104] on div at bounding box center [206, 98] width 412 height 196
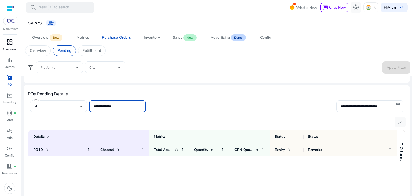
click at [127, 105] on input "**********" at bounding box center [117, 106] width 48 height 6
click at [105, 127] on ag-grid-angular "0 to 0 of 0. Page 0 of 0 Drag here to set row groups Drag here to set column la…" at bounding box center [216, 194] width 385 height 134
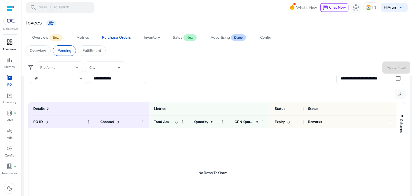
scroll to position [241, 0]
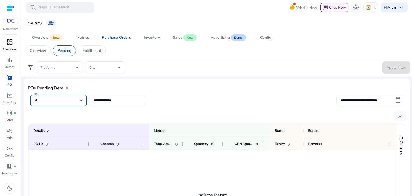
click at [64, 97] on div "all" at bounding box center [56, 100] width 45 height 6
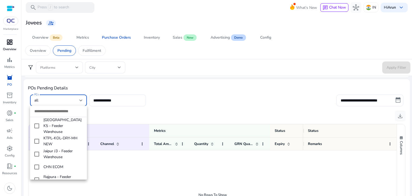
scroll to position [345, 0]
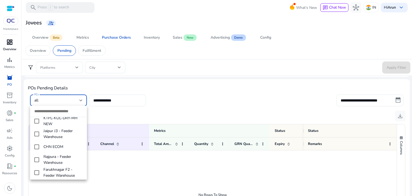
click at [154, 106] on div at bounding box center [206, 98] width 412 height 196
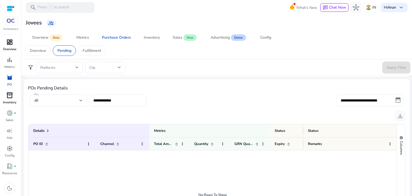
click at [4, 99] on link "inventory_2 Inventory" at bounding box center [9, 100] width 19 height 18
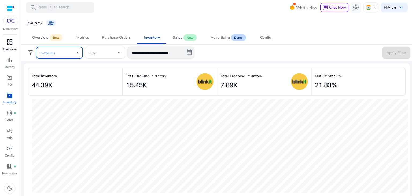
click at [70, 50] on span at bounding box center [57, 53] width 35 height 6
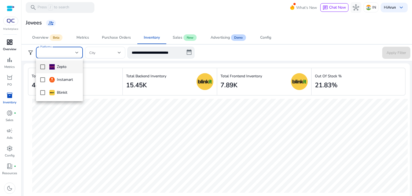
click at [31, 53] on div at bounding box center [206, 98] width 412 height 196
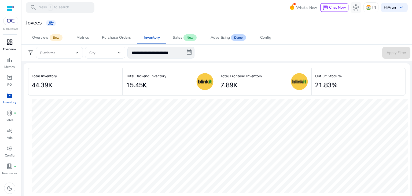
click at [29, 52] on span "filter_alt" at bounding box center [30, 52] width 6 height 6
click at [62, 54] on span at bounding box center [57, 53] width 35 height 6
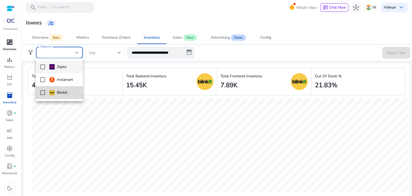
click at [41, 92] on mat-pseudo-checkbox at bounding box center [42, 92] width 5 height 5
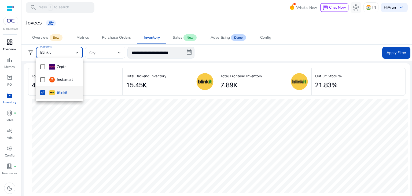
click at [102, 68] on div at bounding box center [206, 98] width 412 height 196
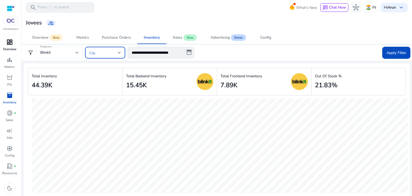
click at [105, 50] on span at bounding box center [103, 53] width 28 height 6
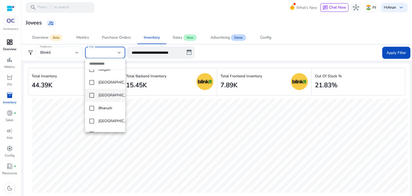
scroll to position [316, 0]
click at [91, 83] on mat-pseudo-checkbox at bounding box center [91, 82] width 5 height 5
click at [221, 48] on div at bounding box center [206, 98] width 412 height 196
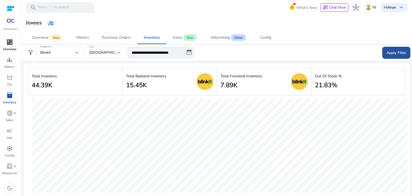
click at [391, 51] on span "Apply Filter" at bounding box center [396, 53] width 20 height 6
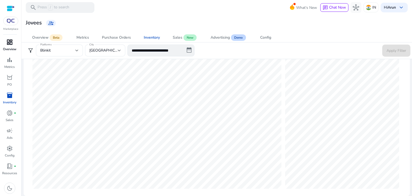
scroll to position [0, 0]
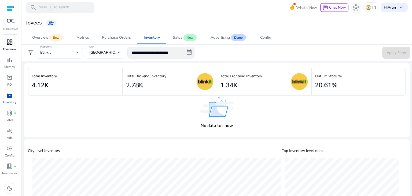
click at [148, 80] on div "Total Backend Inventory" at bounding box center [146, 75] width 40 height 9
click at [211, 108] on img at bounding box center [216, 107] width 33 height 20
click at [81, 36] on div "Metrics" at bounding box center [82, 38] width 13 height 4
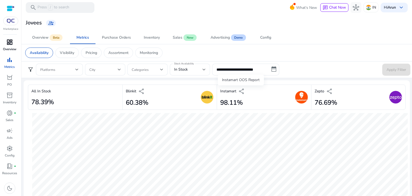
click at [240, 90] on span "share" at bounding box center [241, 91] width 6 height 6
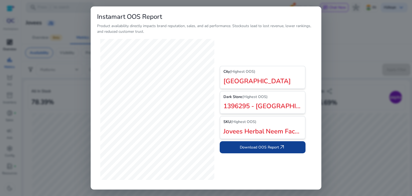
click at [248, 148] on span "Download OOS Report arrow_outward" at bounding box center [263, 147] width 46 height 6
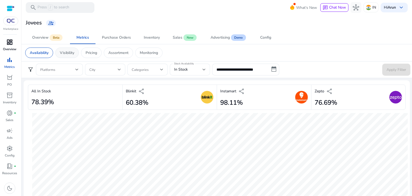
click at [64, 51] on p "Visibility" at bounding box center [67, 53] width 14 height 6
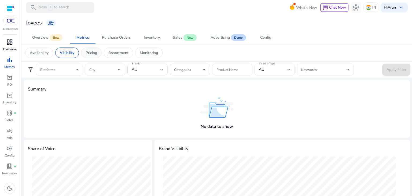
click at [87, 53] on p "Pricing" at bounding box center [91, 53] width 12 height 6
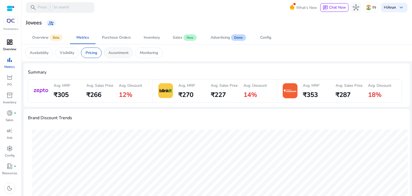
click at [115, 52] on p "Assortment" at bounding box center [118, 53] width 20 height 6
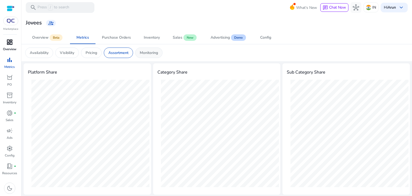
click at [155, 53] on p "Monitoring" at bounding box center [149, 53] width 18 height 6
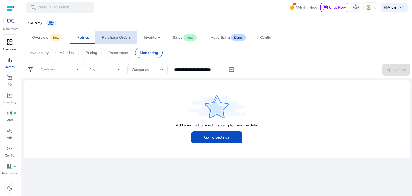
click at [114, 33] on span "Purchase Orders" at bounding box center [116, 37] width 29 height 13
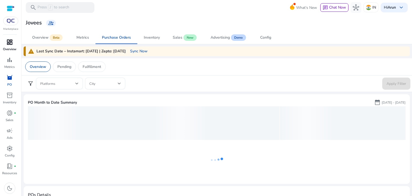
scroll to position [8, 0]
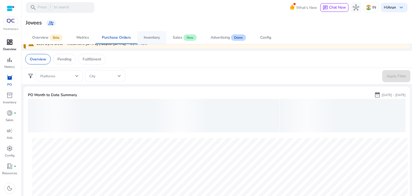
click at [151, 38] on div "Inventory" at bounding box center [152, 38] width 16 height 4
